Goal: Transaction & Acquisition: Purchase product/service

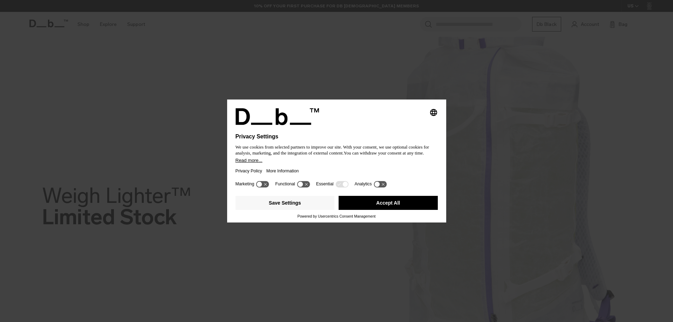
click at [415, 203] on button "Accept All" at bounding box center [388, 203] width 99 height 14
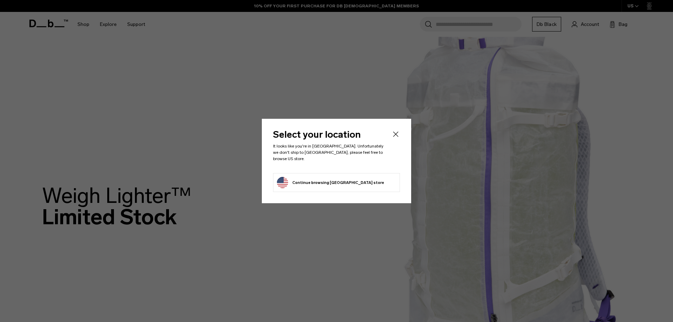
click at [399, 137] on icon "Close" at bounding box center [396, 134] width 8 height 8
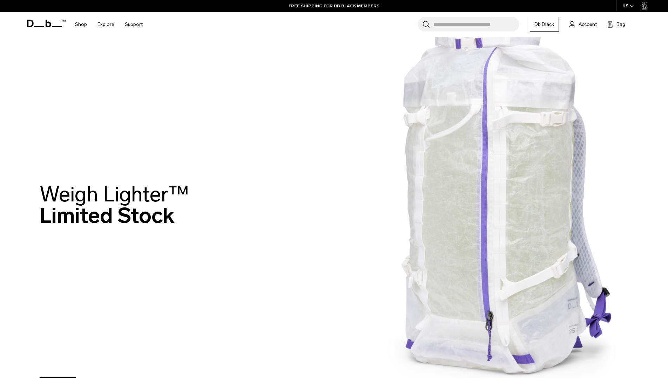
click at [569, 73] on img at bounding box center [334, 206] width 668 height 413
